Goal: Check status: Check status

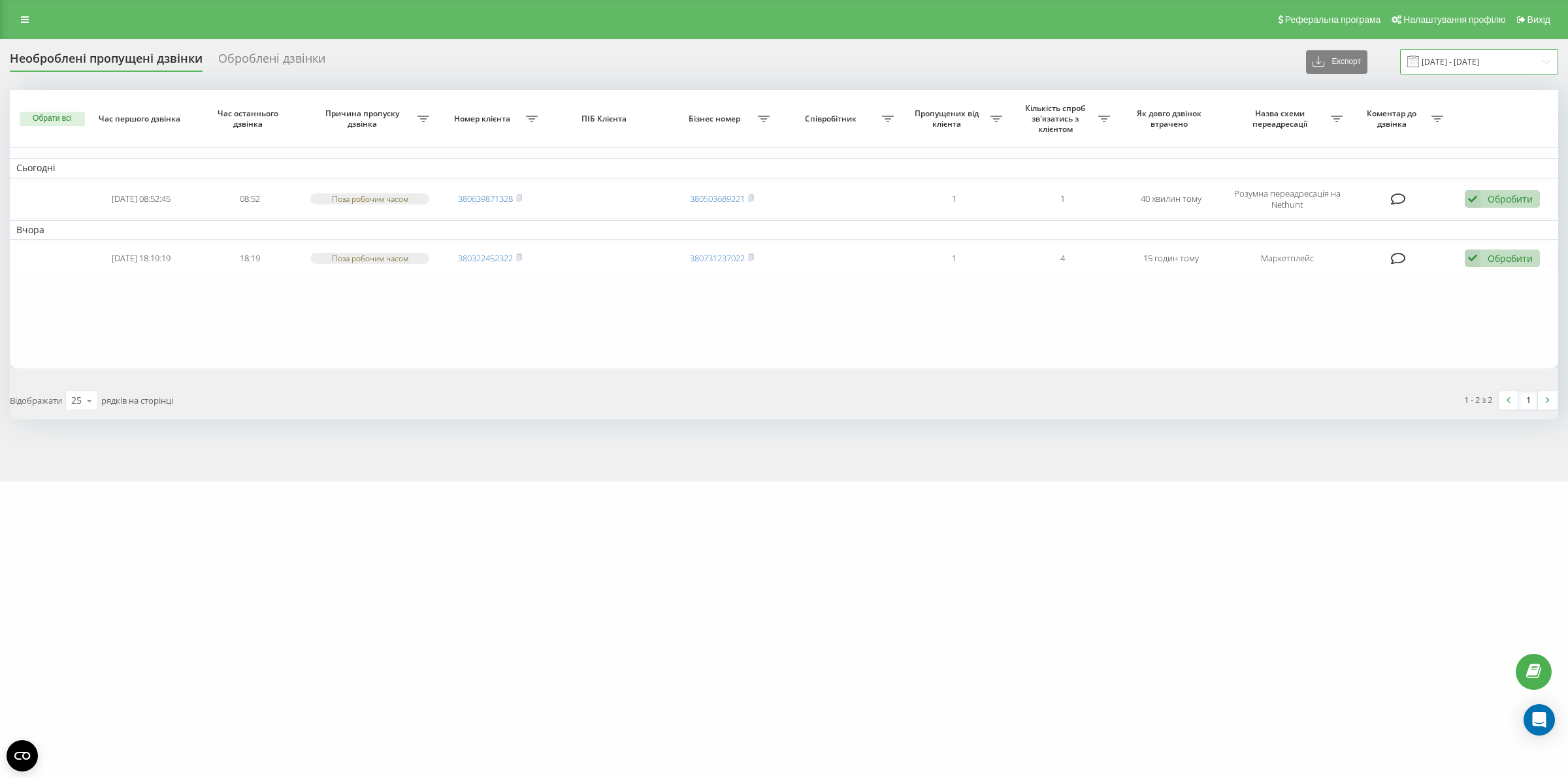
click at [1540, 60] on input "[DATE] - [DATE]" at bounding box center [1478, 61] width 158 height 26
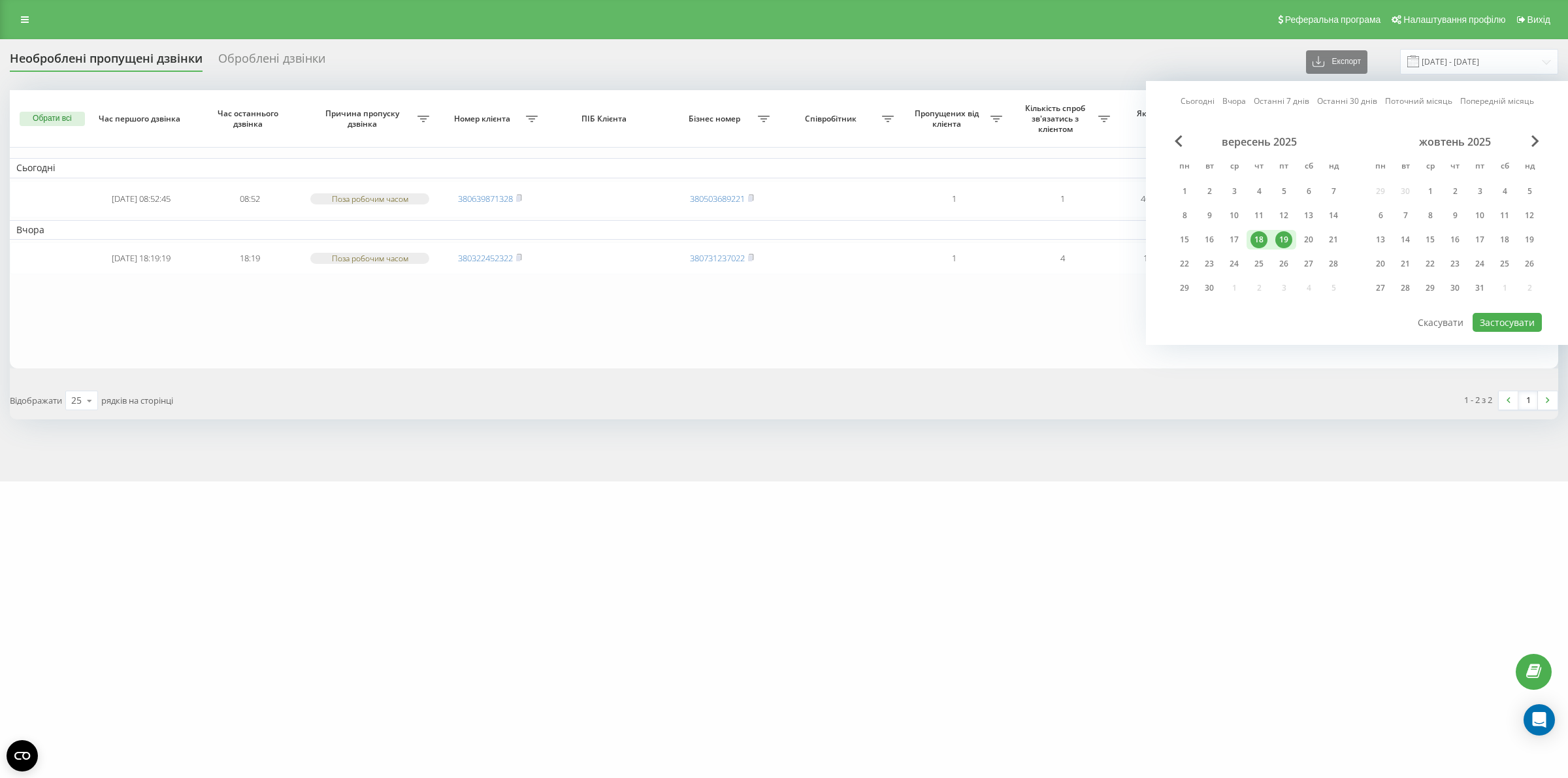
click at [1284, 234] on div "19" at bounding box center [1283, 239] width 17 height 17
click at [1496, 319] on button "Застосувати" at bounding box center [1507, 323] width 69 height 19
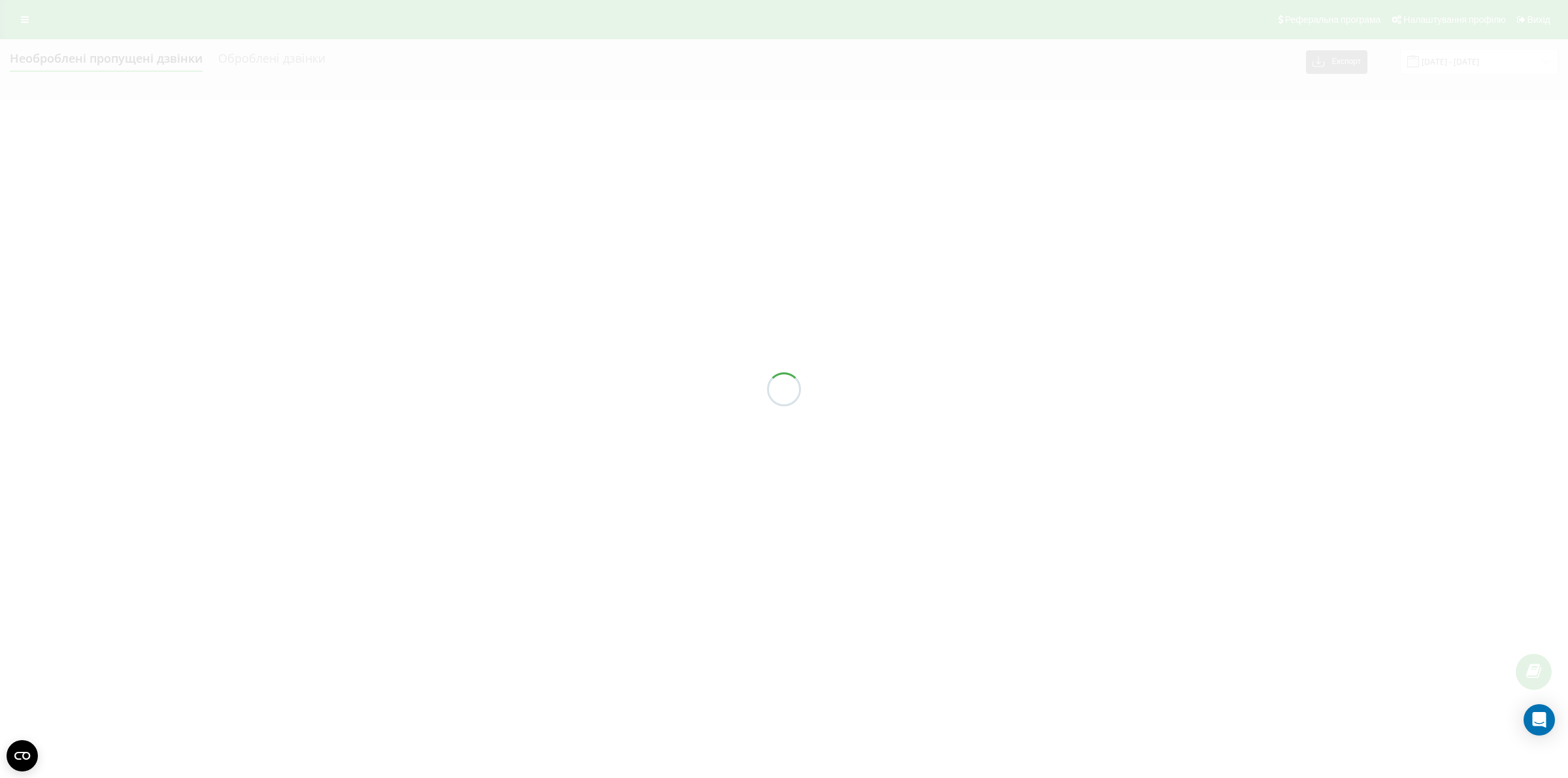
type input "19.09.2025 - 19.09.2025"
